Goal: Task Accomplishment & Management: Complete application form

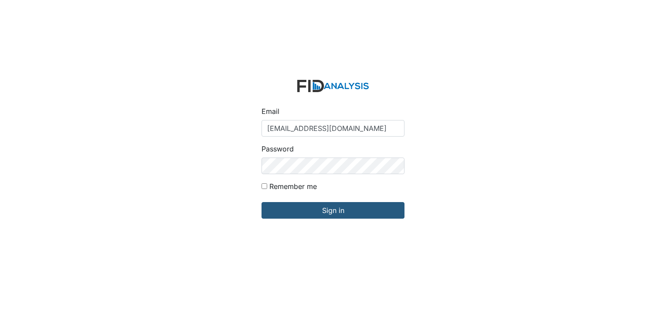
click at [276, 216] on input "Sign in" at bounding box center [333, 210] width 143 height 17
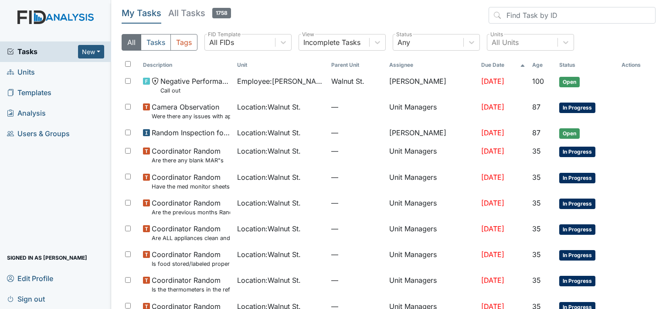
click at [66, 73] on link "Units" at bounding box center [55, 72] width 111 height 20
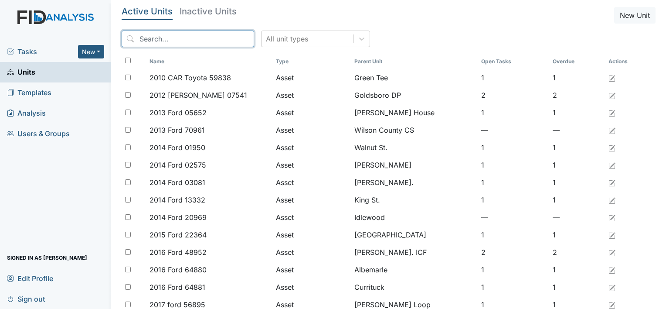
click at [146, 35] on input "search" at bounding box center [188, 39] width 133 height 17
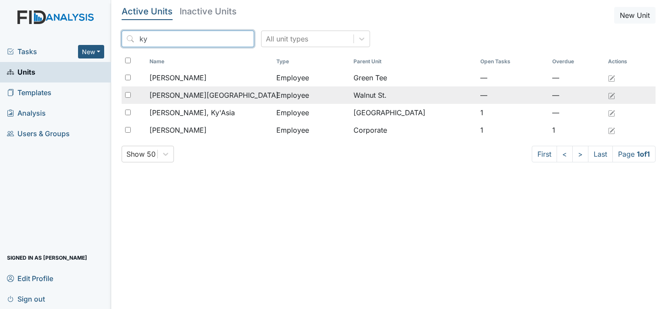
type input "ky"
click at [170, 93] on span "Pugh, Kyiara" at bounding box center [214, 95] width 129 height 10
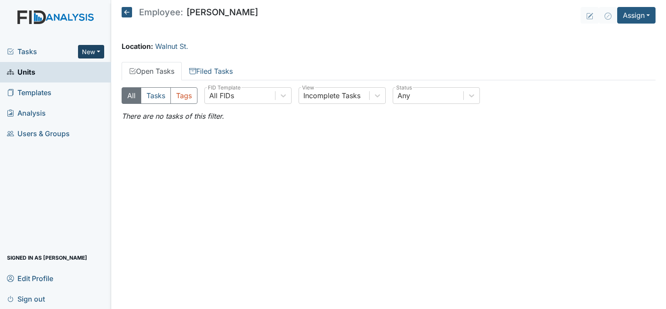
click at [87, 53] on button "New" at bounding box center [91, 52] width 26 height 14
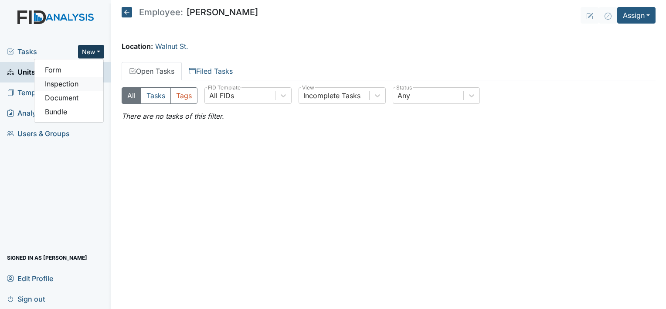
click at [77, 81] on link "Inspection" at bounding box center [68, 84] width 69 height 14
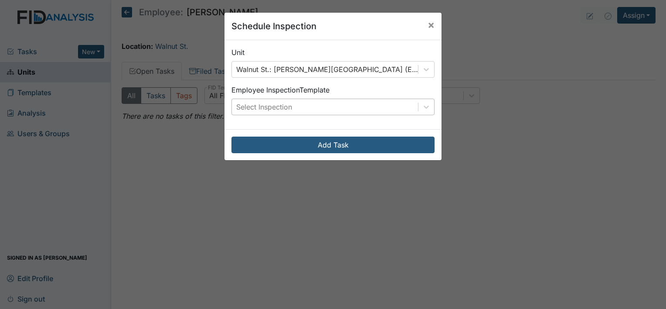
click at [263, 110] on div "Select Inspection" at bounding box center [264, 107] width 56 height 10
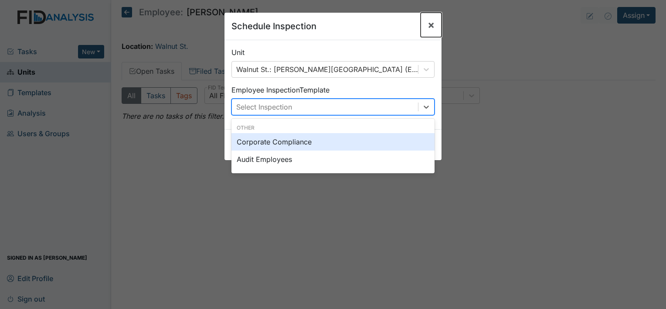
click at [429, 24] on span "×" at bounding box center [431, 24] width 7 height 13
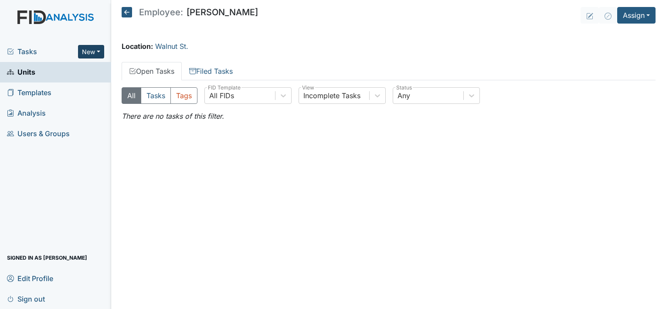
click at [102, 54] on button "New" at bounding box center [91, 52] width 26 height 14
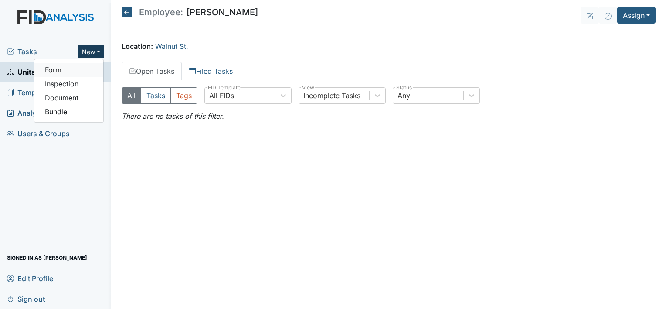
click at [69, 66] on link "Form" at bounding box center [68, 70] width 69 height 14
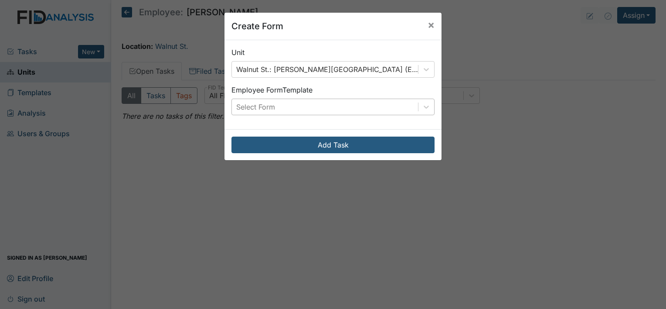
click at [263, 99] on div "Select Form" at bounding box center [325, 107] width 186 height 16
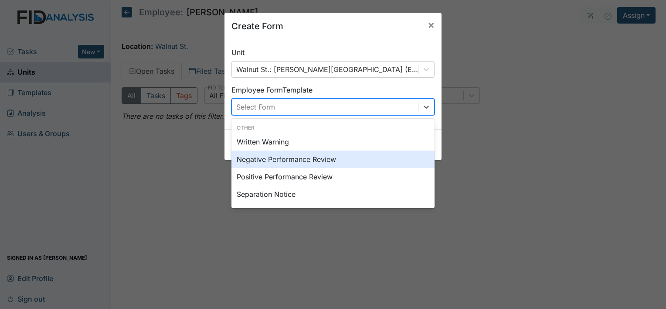
click at [277, 158] on div "Negative Performance Review" at bounding box center [333, 158] width 203 height 17
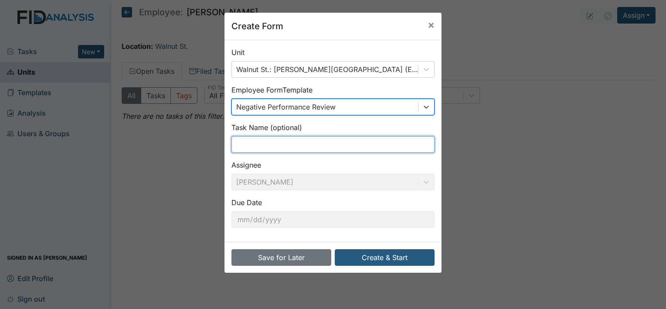
click at [259, 140] on input "text" at bounding box center [333, 144] width 203 height 17
type input "Call out"
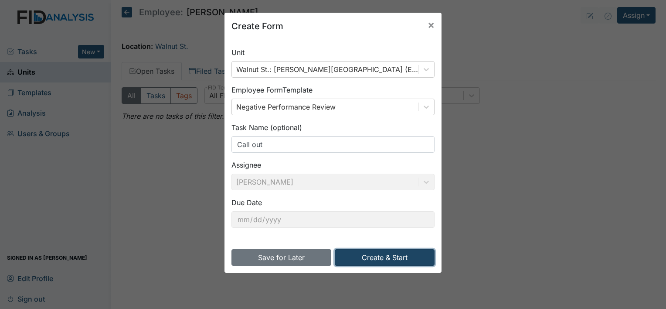
click at [385, 256] on button "Create & Start" at bounding box center [385, 257] width 100 height 17
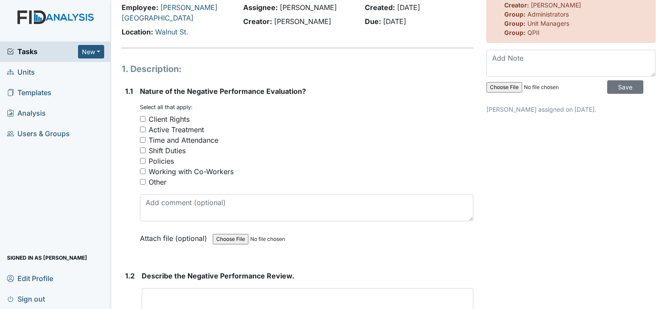
scroll to position [58, 0]
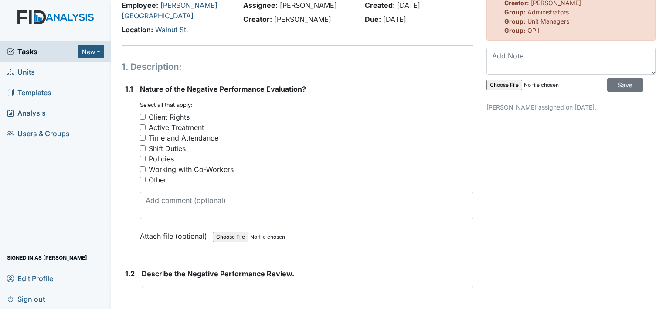
click at [142, 135] on input "Time and Attendance" at bounding box center [143, 138] width 6 height 6
checkbox input "true"
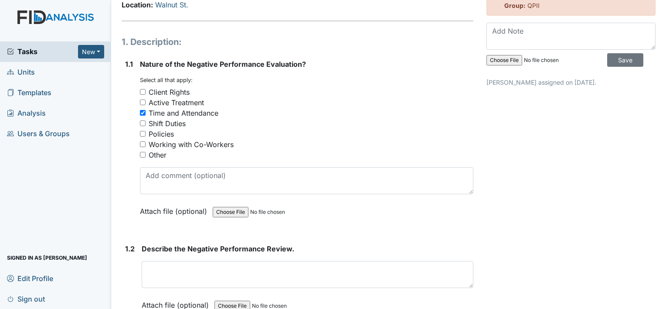
scroll to position [117, 0]
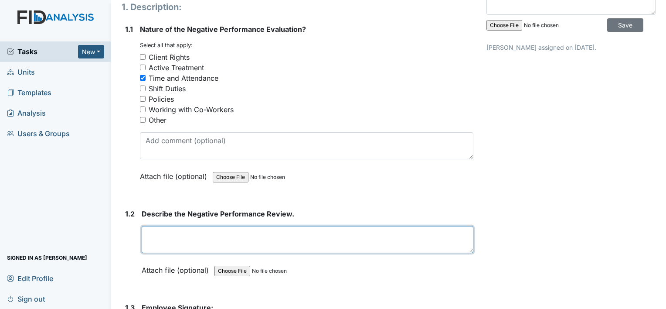
click at [270, 228] on textarea at bounding box center [308, 239] width 332 height 27
click at [162, 226] on textarea "Staff K.P" at bounding box center [308, 239] width 332 height 27
click at [179, 226] on textarea "Staff, K.P" at bounding box center [308, 239] width 332 height 27
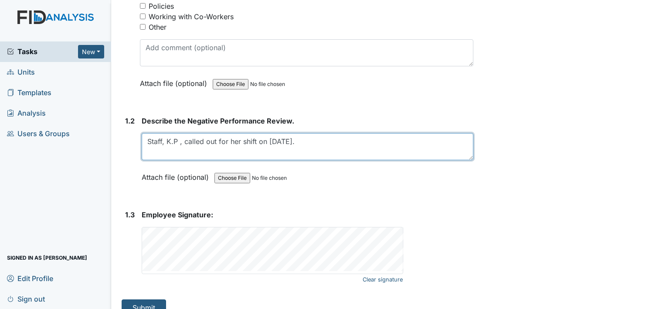
scroll to position [213, 0]
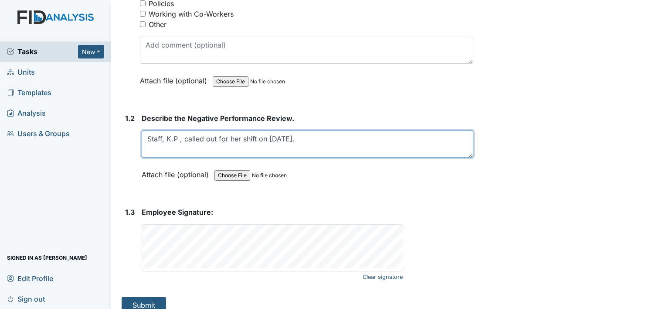
type textarea "Staff, K.P , called out for her shift on 10/6/2025."
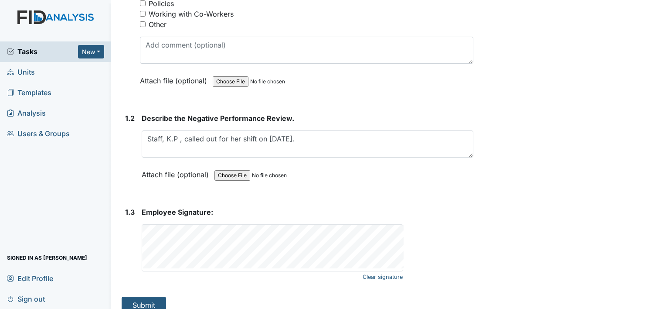
drag, startPoint x: 152, startPoint y: 290, endPoint x: 354, endPoint y: 282, distance: 202.5
click at [354, 282] on div "1. Description: 1.1 Nature of the Negative Performance Evaluation? You must sel…" at bounding box center [298, 109] width 352 height 408
click at [140, 297] on button "Submit" at bounding box center [144, 305] width 44 height 17
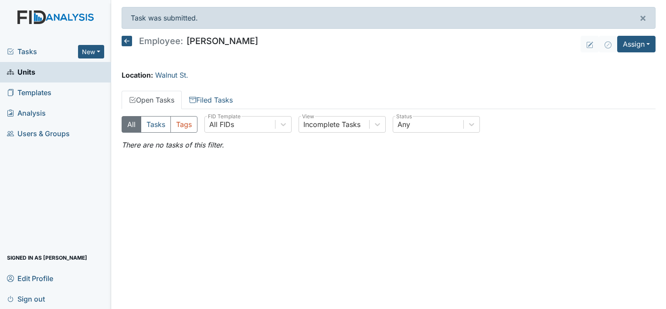
click at [126, 38] on icon at bounding box center [127, 41] width 10 height 10
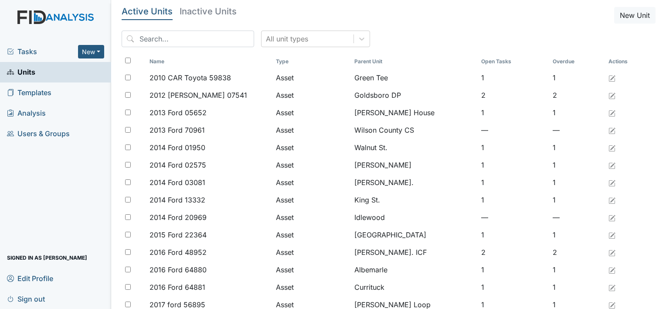
type input "a"
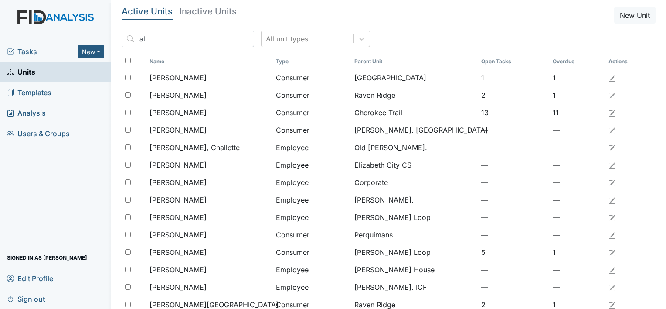
type input "a"
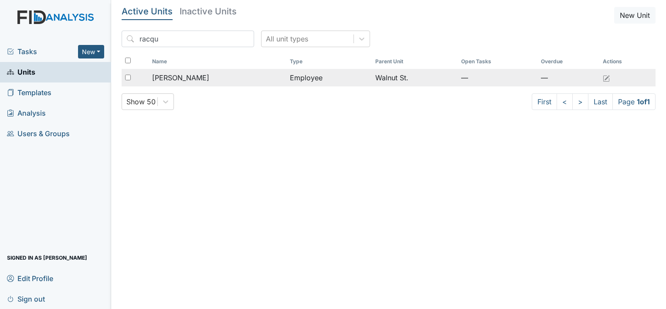
type input "racqu"
click at [155, 79] on span "[PERSON_NAME]" at bounding box center [180, 77] width 57 height 10
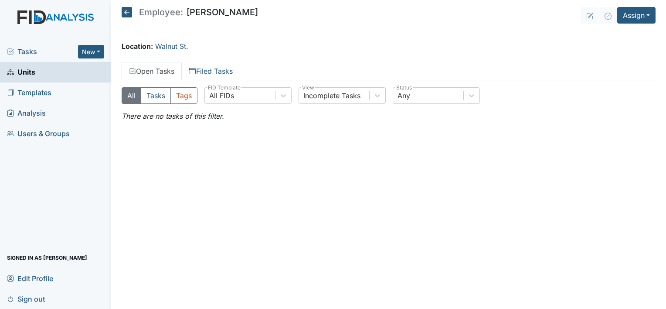
drag, startPoint x: 0, startPoint y: 0, endPoint x: 276, endPoint y: 21, distance: 276.4
click at [276, 21] on main "Employee: [PERSON_NAME] Assign Assign Form Assign Inspection Assign Document As…" at bounding box center [388, 154] width 555 height 309
click at [276, 21] on header "Employee: Racquel Howard Assign Assign Form Assign Inspection Assign Document A…" at bounding box center [389, 15] width 534 height 17
click at [281, 48] on div "Location: [GEOGRAPHIC_DATA]." at bounding box center [389, 46] width 534 height 10
click at [91, 46] on button "New" at bounding box center [91, 52] width 26 height 14
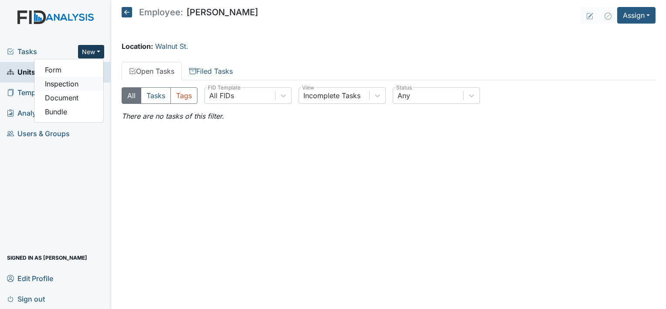
click at [70, 84] on link "Inspection" at bounding box center [68, 84] width 69 height 14
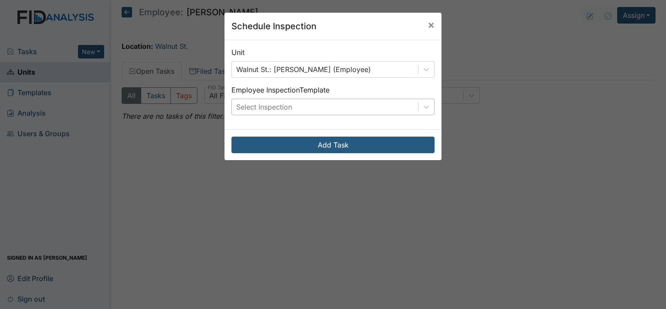
click at [334, 104] on div "Select Inspection" at bounding box center [325, 107] width 186 height 16
click at [428, 24] on span "×" at bounding box center [431, 24] width 7 height 13
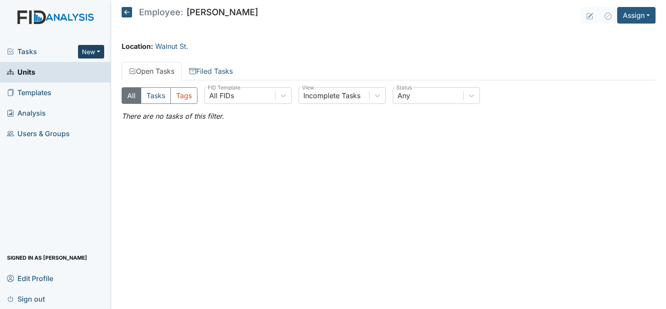
click at [98, 55] on button "New" at bounding box center [91, 52] width 26 height 14
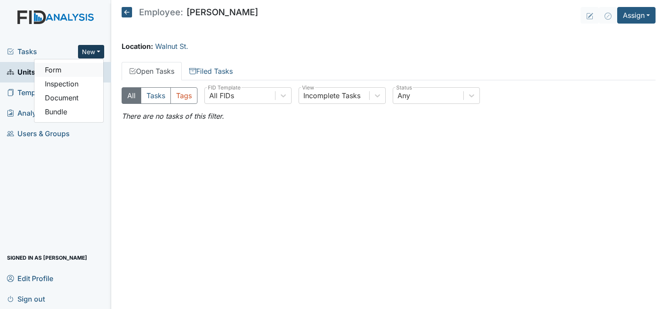
click at [60, 71] on link "Form" at bounding box center [68, 70] width 69 height 14
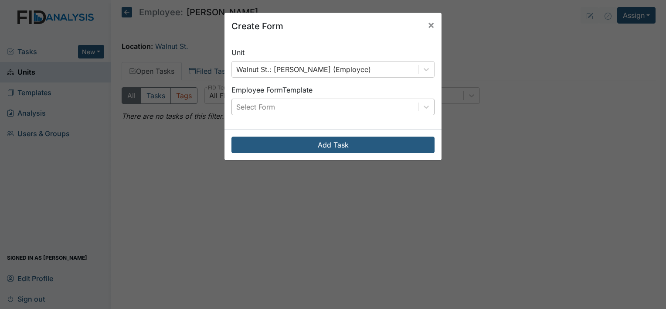
click at [264, 104] on div "Select Form" at bounding box center [255, 107] width 39 height 10
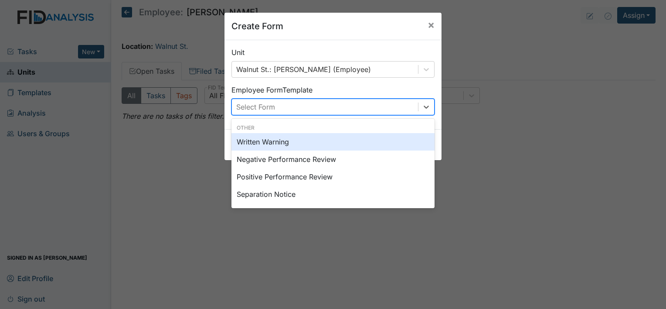
click at [338, 146] on div "Written Warning" at bounding box center [333, 141] width 203 height 17
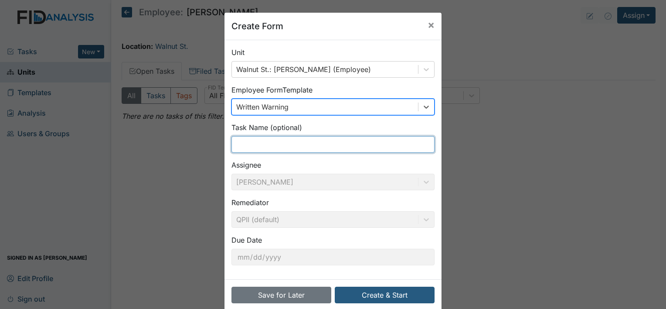
click at [295, 145] on input "text" at bounding box center [333, 144] width 203 height 17
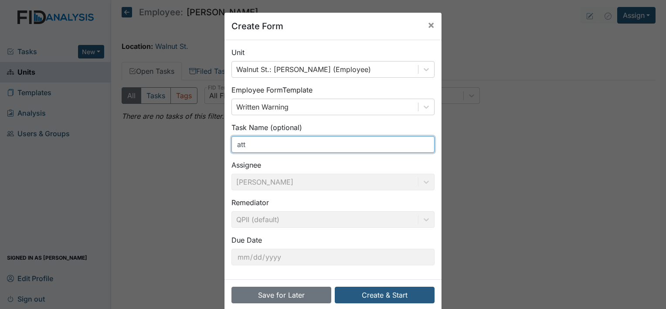
type input "Attendance"
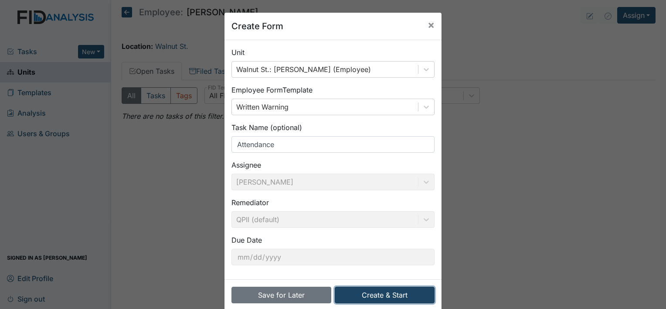
click at [394, 290] on button "Create & Start" at bounding box center [385, 294] width 100 height 17
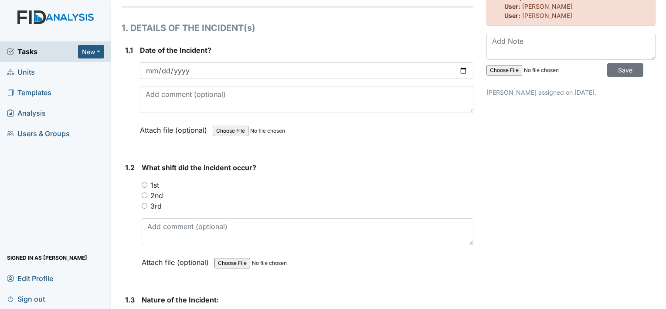
scroll to position [131, 0]
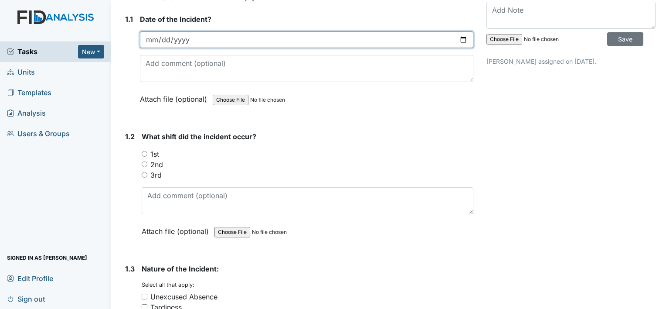
click at [157, 38] on input "date" at bounding box center [307, 39] width 334 height 17
type input "[DATE]"
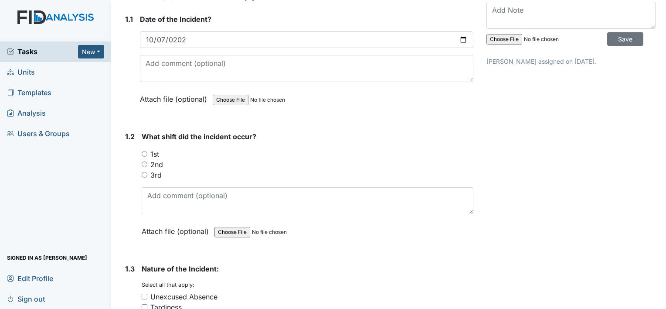
click at [146, 164] on input "2nd" at bounding box center [145, 164] width 6 height 6
radio input "true"
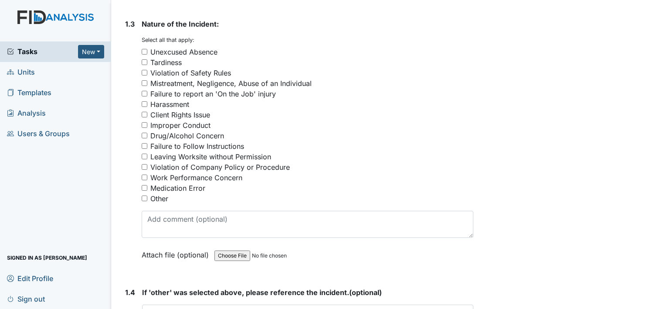
scroll to position [380, 0]
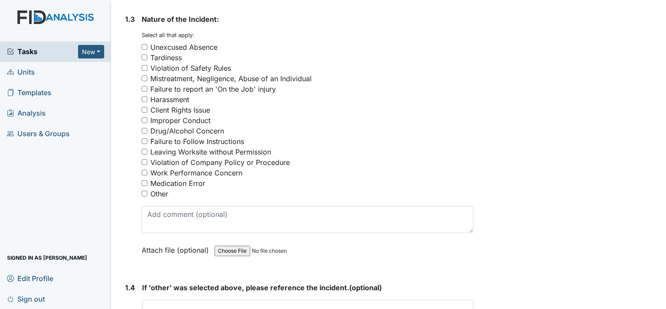
click at [146, 57] on input "Tardiness" at bounding box center [145, 58] width 6 height 6
checkbox input "true"
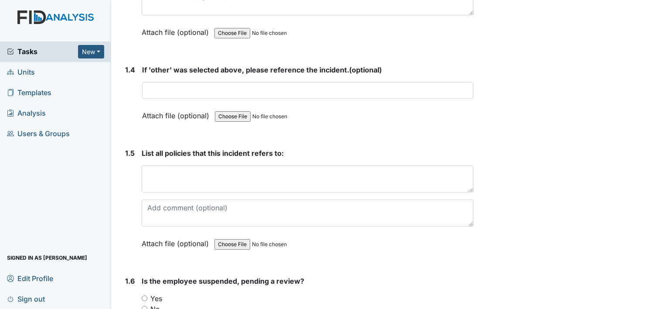
scroll to position [611, 0]
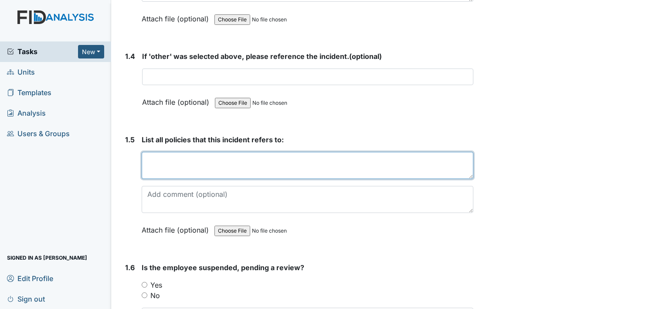
click at [281, 164] on textarea at bounding box center [308, 165] width 332 height 27
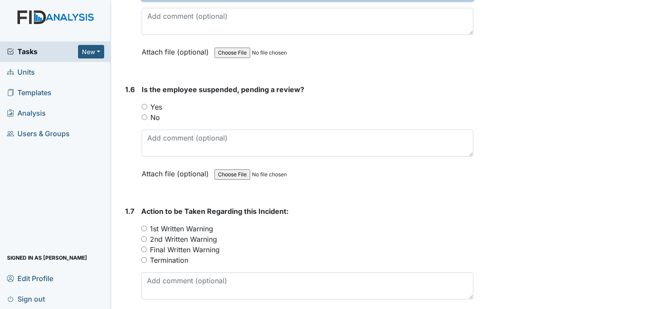
scroll to position [805, 0]
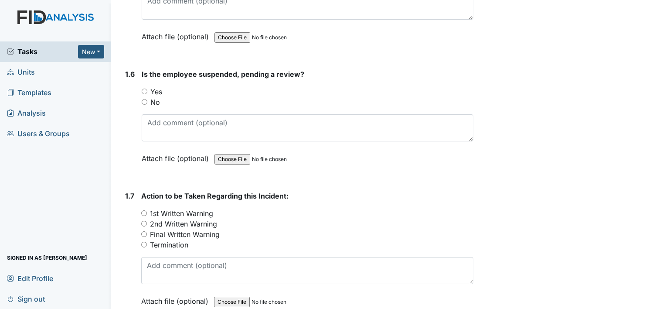
type textarea "702"
click at [145, 89] on input "Yes" at bounding box center [145, 92] width 6 height 6
radio input "true"
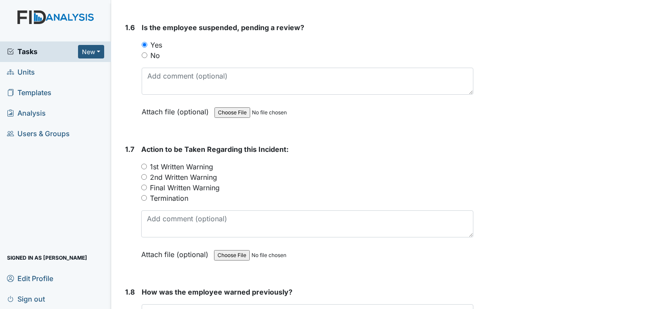
scroll to position [856, 0]
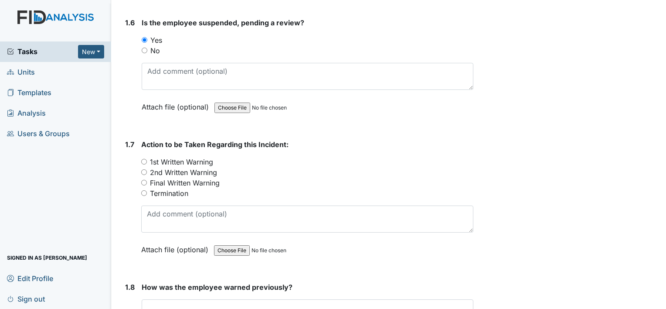
click at [144, 48] on input "No" at bounding box center [145, 51] width 6 height 6
radio input "true"
click at [143, 170] on input "2nd Written Warning" at bounding box center [144, 172] width 6 height 6
radio input "true"
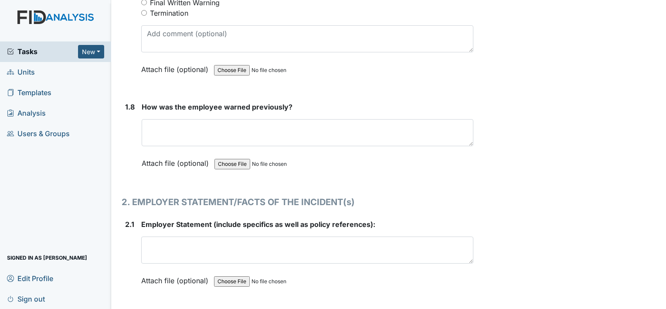
scroll to position [1040, 0]
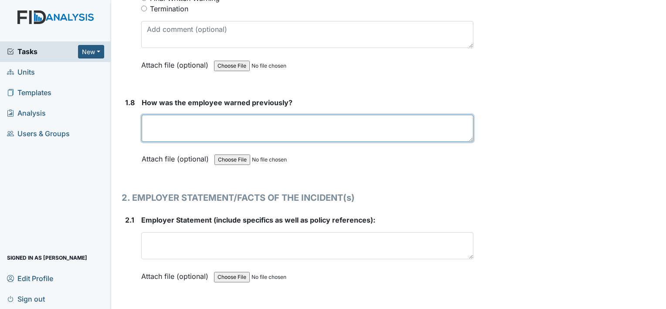
click at [197, 126] on textarea at bounding box center [308, 128] width 332 height 27
type textarea "y"
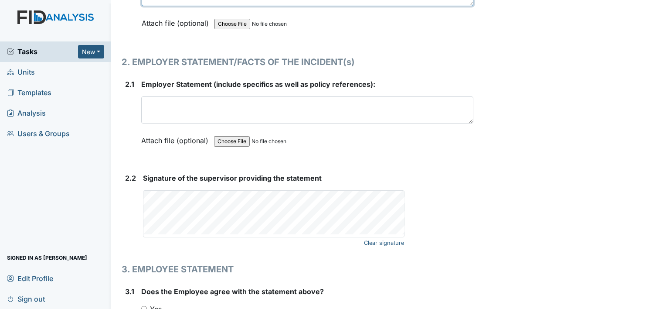
scroll to position [1178, 0]
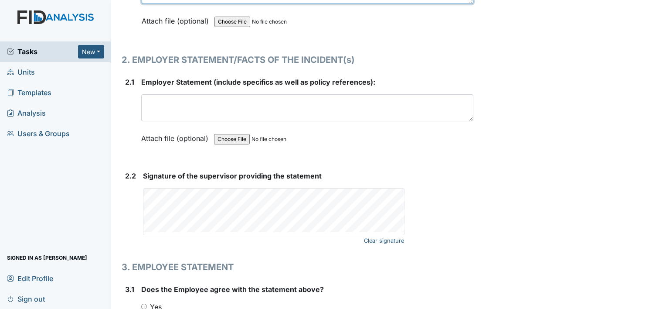
type textarea "Yes"
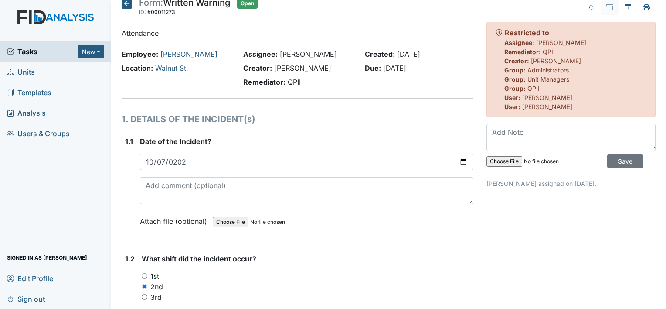
scroll to position [0, 0]
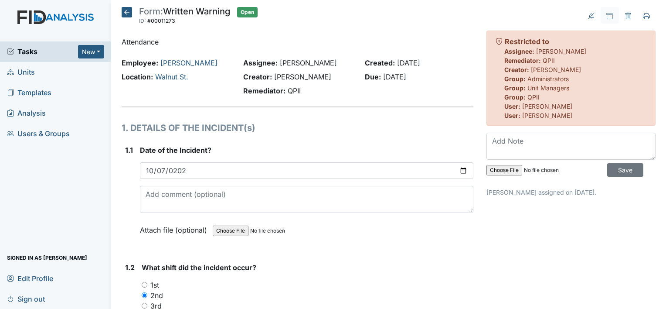
click at [127, 10] on icon at bounding box center [127, 12] width 10 height 10
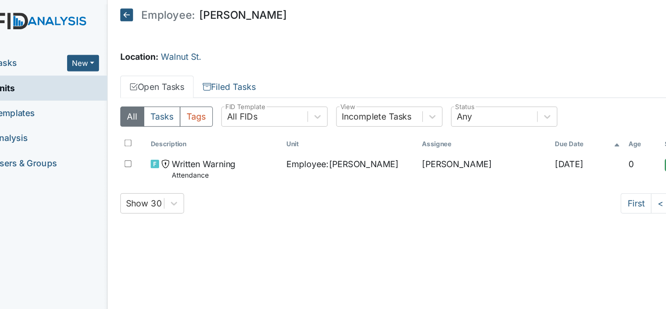
drag, startPoint x: 372, startPoint y: 46, endPoint x: 327, endPoint y: 58, distance: 46.5
click at [327, 58] on main "Employee: [PERSON_NAME] Assign Assign Form Assign Inspection Assign Document As…" at bounding box center [388, 154] width 555 height 309
click at [215, 48] on div "Location: [GEOGRAPHIC_DATA]." at bounding box center [389, 46] width 534 height 10
click at [155, 95] on button "Tasks" at bounding box center [156, 95] width 30 height 17
click at [130, 92] on button "All" at bounding box center [132, 95] width 20 height 17
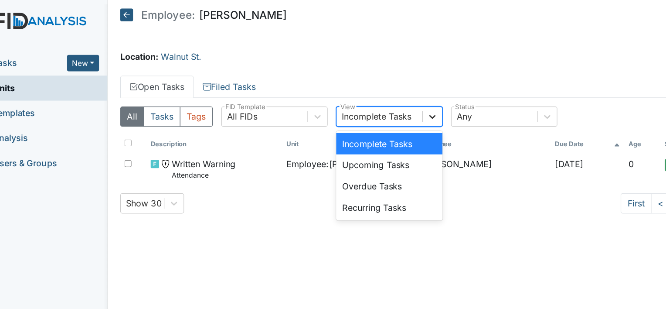
click at [379, 100] on div at bounding box center [378, 96] width 16 height 16
click at [360, 119] on div "Incomplete Tasks" at bounding box center [342, 117] width 87 height 17
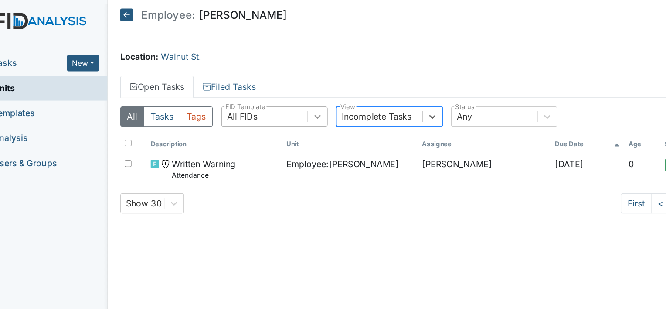
click at [286, 93] on icon at bounding box center [283, 95] width 9 height 9
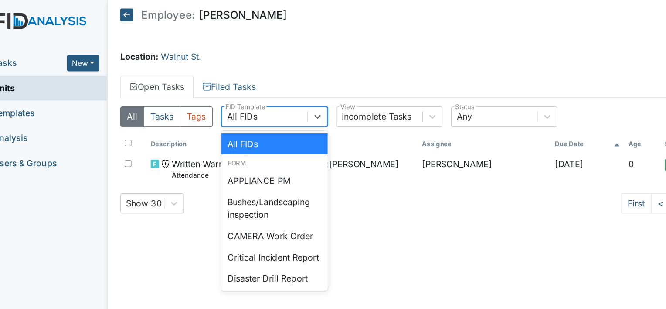
click at [248, 118] on div "All FIDs" at bounding box center [248, 117] width 87 height 17
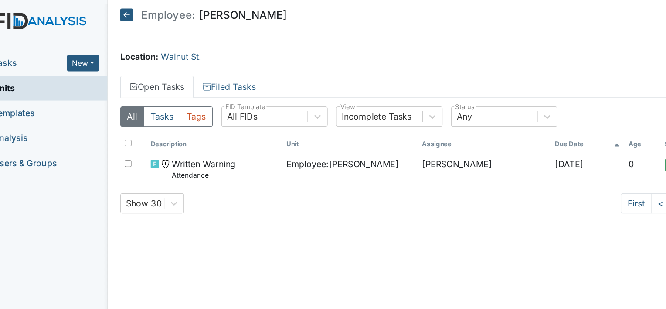
drag, startPoint x: 489, startPoint y: 65, endPoint x: 464, endPoint y: 77, distance: 27.5
click at [464, 77] on ul "Open Tasks Filed Tasks" at bounding box center [389, 71] width 534 height 18
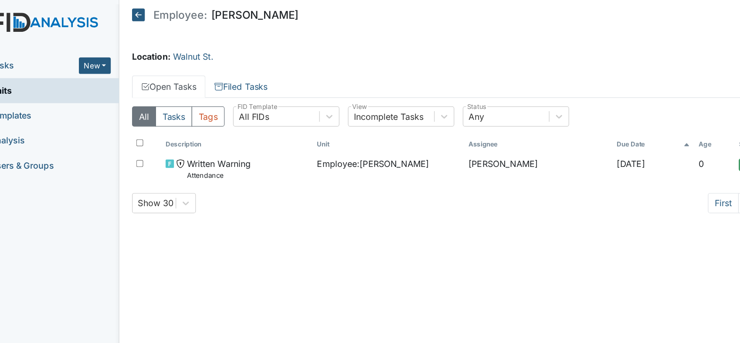
drag, startPoint x: 541, startPoint y: 0, endPoint x: 401, endPoint y: 50, distance: 148.5
click at [401, 50] on div "Location: [GEOGRAPHIC_DATA]." at bounding box center [432, 46] width 596 height 10
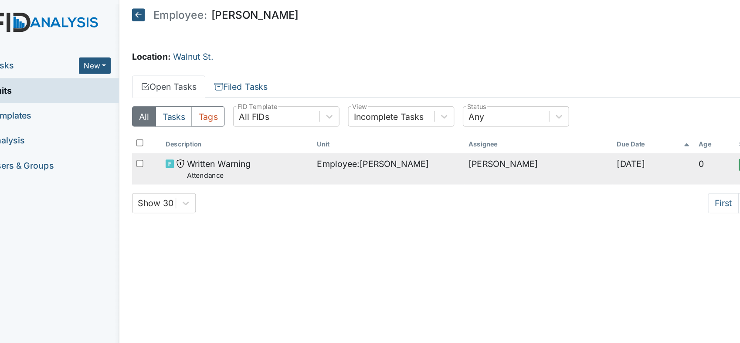
click at [213, 135] on span "Written Warning Attendance" at bounding box center [205, 138] width 52 height 19
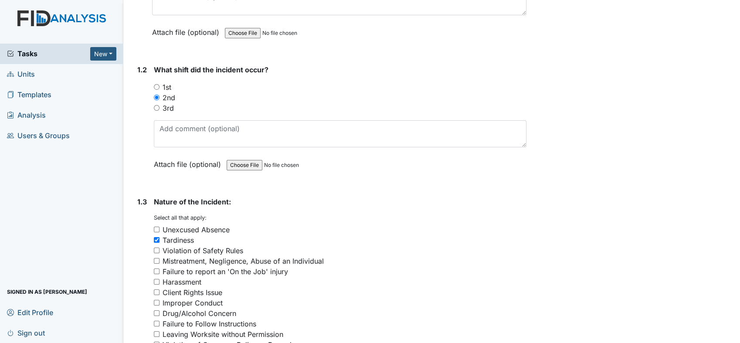
scroll to position [215, 0]
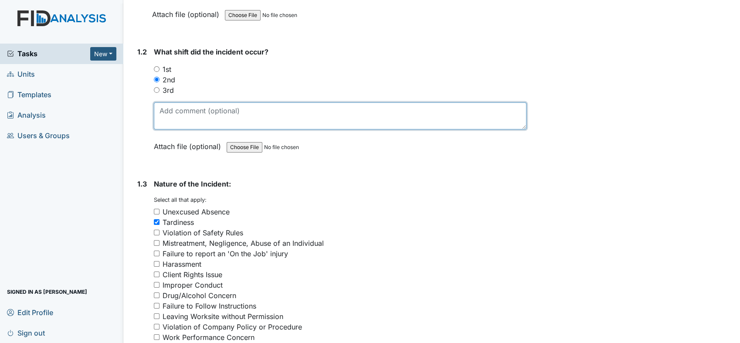
click at [201, 113] on textarea at bounding box center [340, 115] width 373 height 27
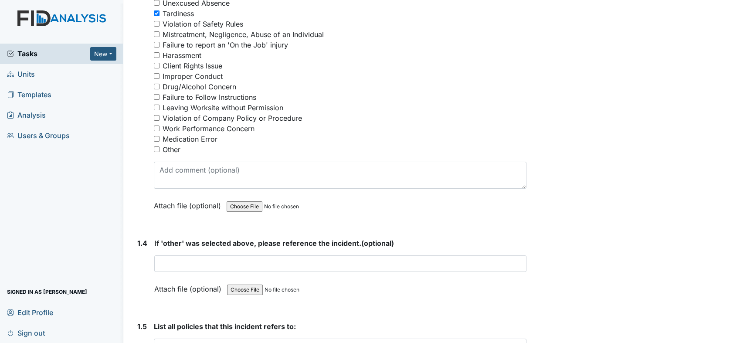
scroll to position [415, 0]
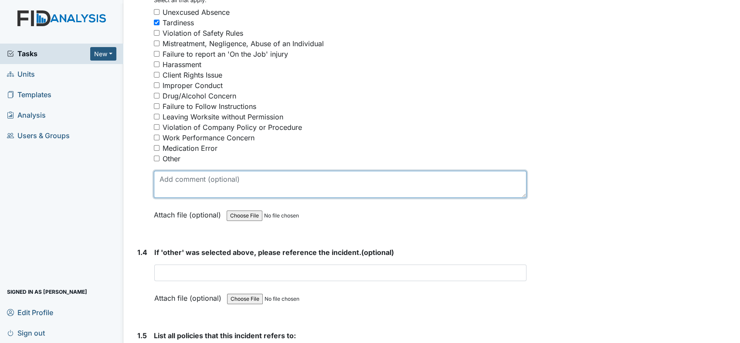
click at [198, 178] on textarea at bounding box center [340, 184] width 373 height 27
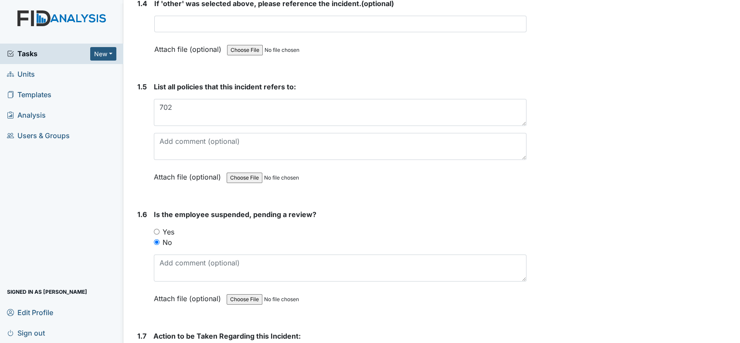
scroll to position [0, 0]
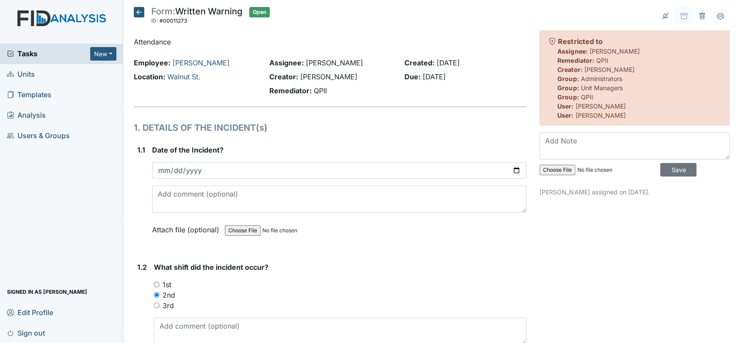
type textarea "Staff has been late for her shift on the following dates. 9/18, 9/20, 9/21, 9/2…"
click at [140, 11] on icon at bounding box center [139, 12] width 10 height 10
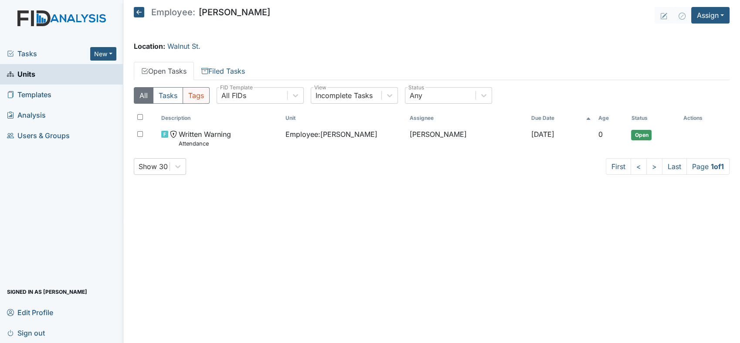
click at [192, 97] on button "Tags" at bounding box center [196, 95] width 27 height 17
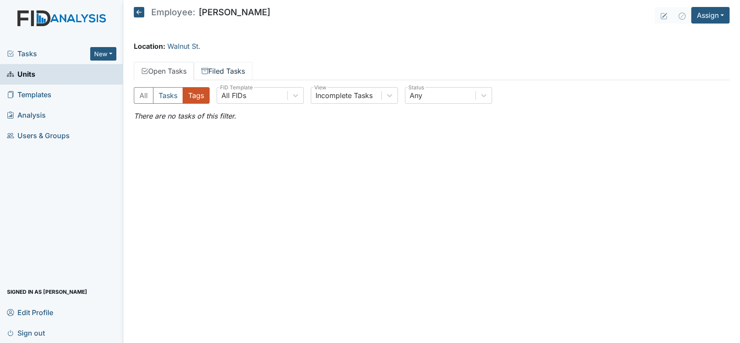
click at [216, 72] on link "Filed Tasks" at bounding box center [223, 71] width 58 height 18
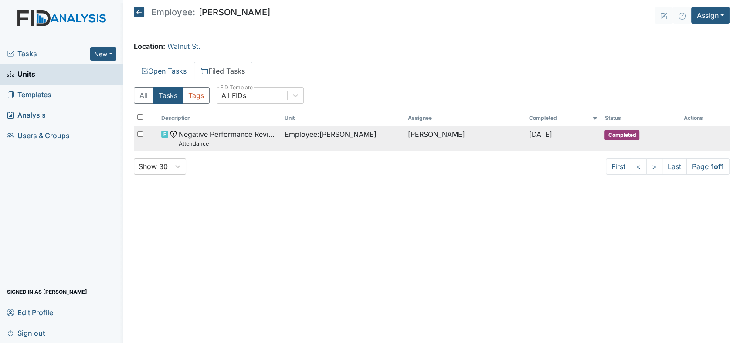
click at [234, 139] on span "Negative Performance Review Attendance" at bounding box center [228, 138] width 99 height 19
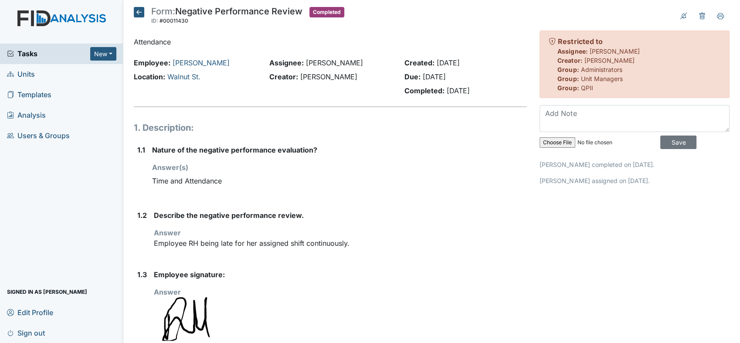
click at [138, 10] on icon at bounding box center [139, 12] width 10 height 10
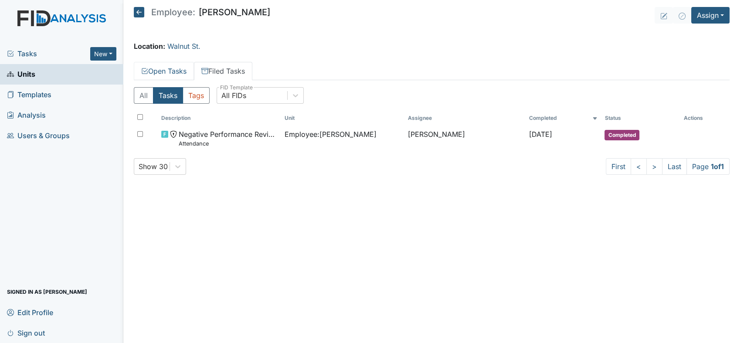
click at [181, 73] on link "Open Tasks" at bounding box center [164, 71] width 60 height 18
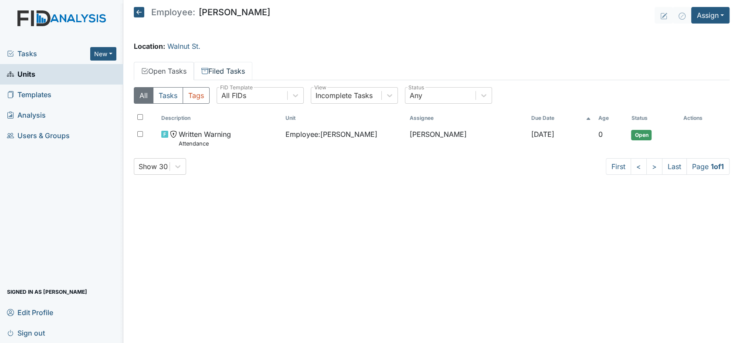
click at [222, 70] on link "Filed Tasks" at bounding box center [223, 71] width 58 height 18
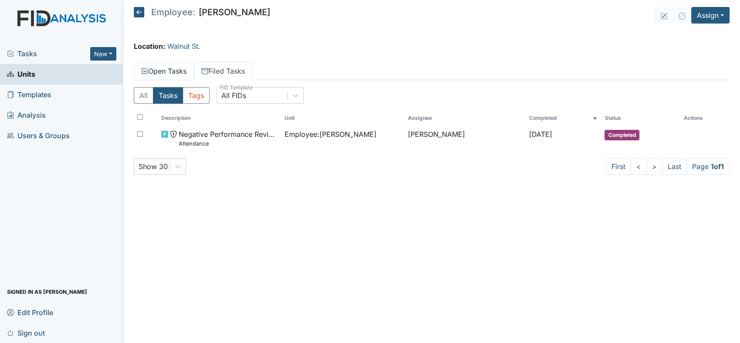
click at [174, 65] on link "Open Tasks" at bounding box center [164, 71] width 60 height 18
